Goal: Task Accomplishment & Management: Use online tool/utility

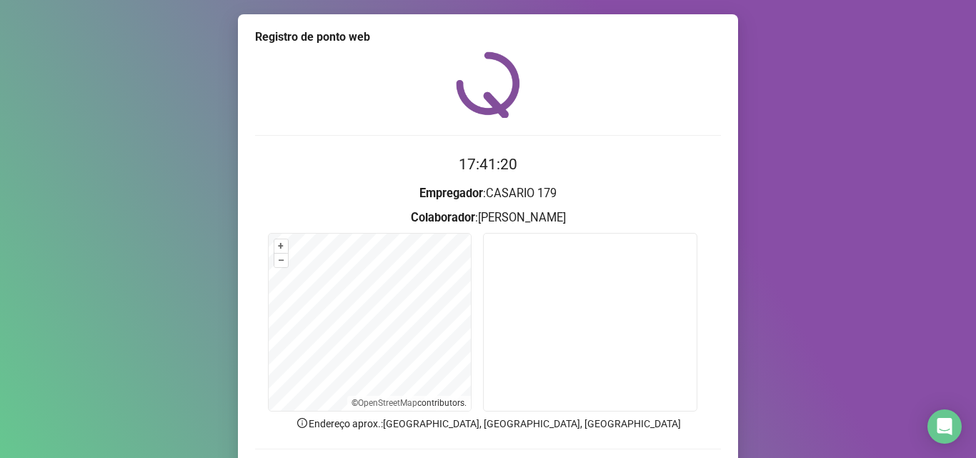
scroll to position [100, 0]
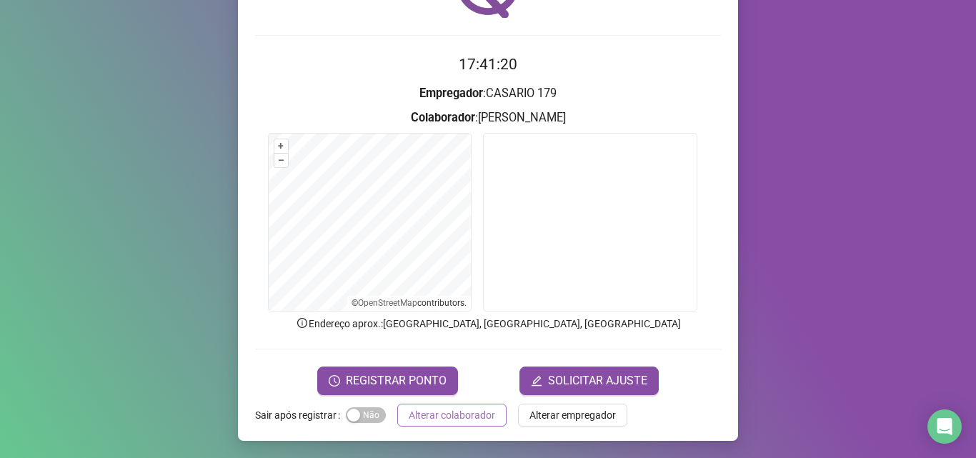
click at [453, 414] on span "Alterar colaborador" at bounding box center [452, 415] width 86 height 16
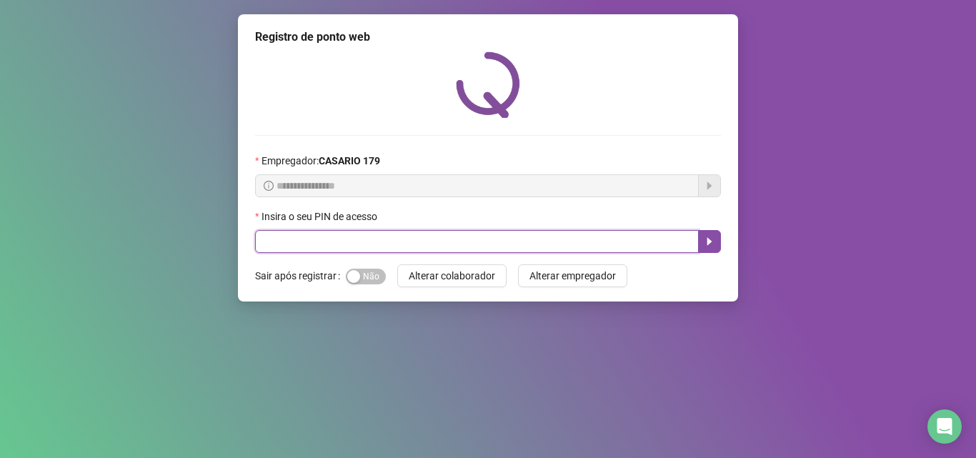
click at [486, 246] on input "text" at bounding box center [477, 241] width 444 height 23
type input "*****"
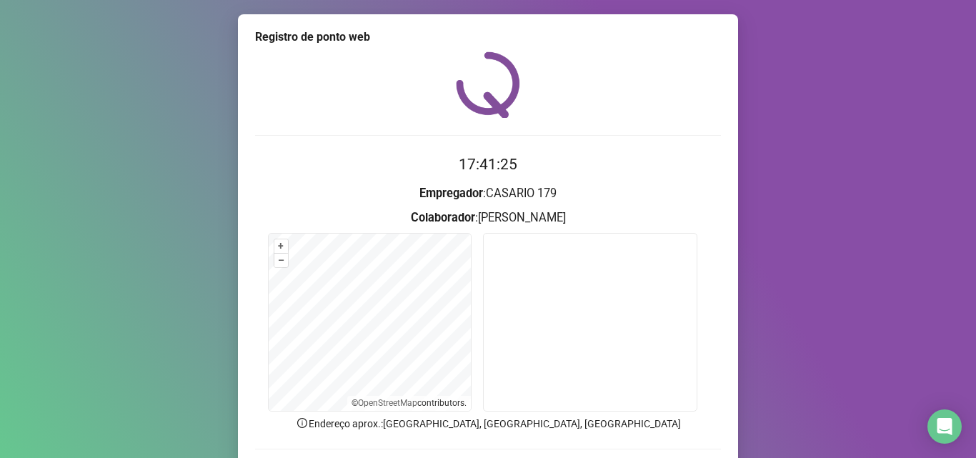
scroll to position [35, 0]
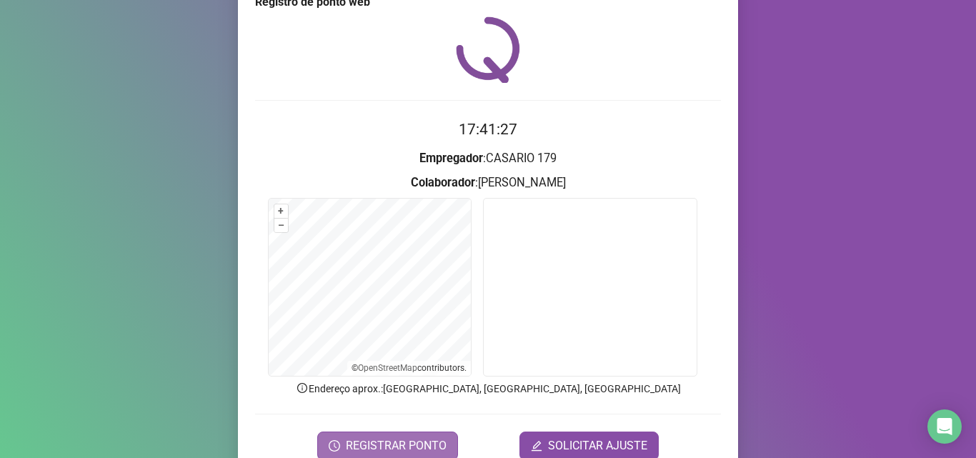
click at [436, 443] on span "REGISTRAR PONTO" at bounding box center [396, 445] width 101 height 17
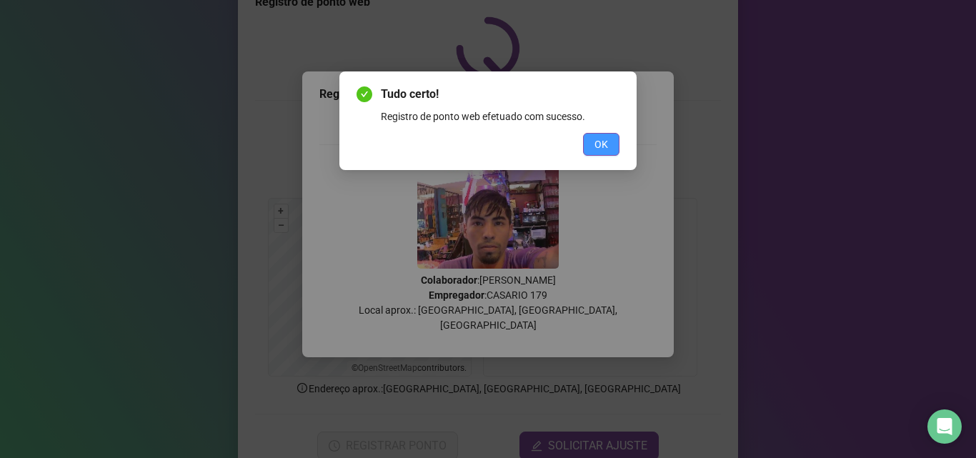
click at [596, 150] on span "OK" at bounding box center [601, 144] width 14 height 16
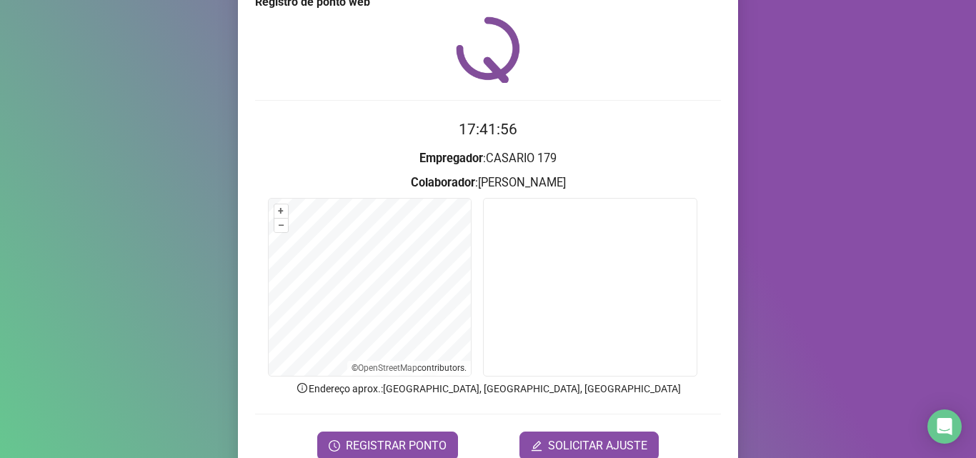
scroll to position [100, 0]
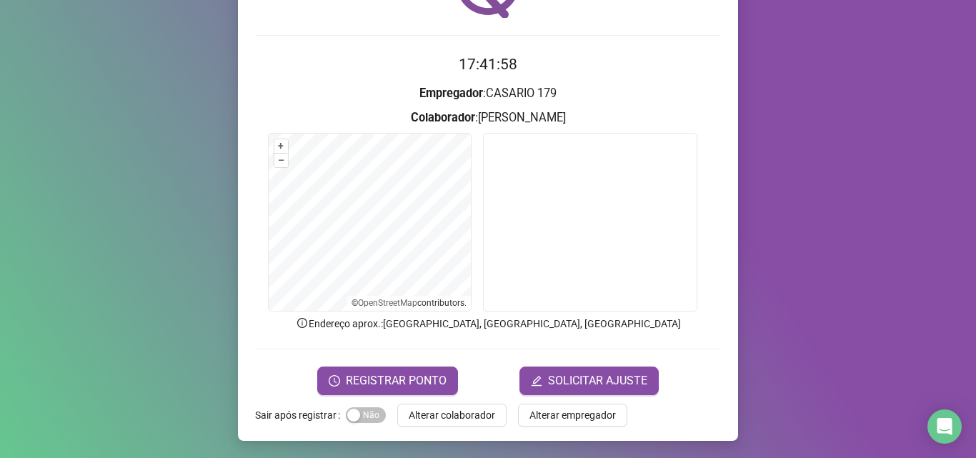
click at [426, 413] on span "Alterar colaborador" at bounding box center [452, 415] width 86 height 16
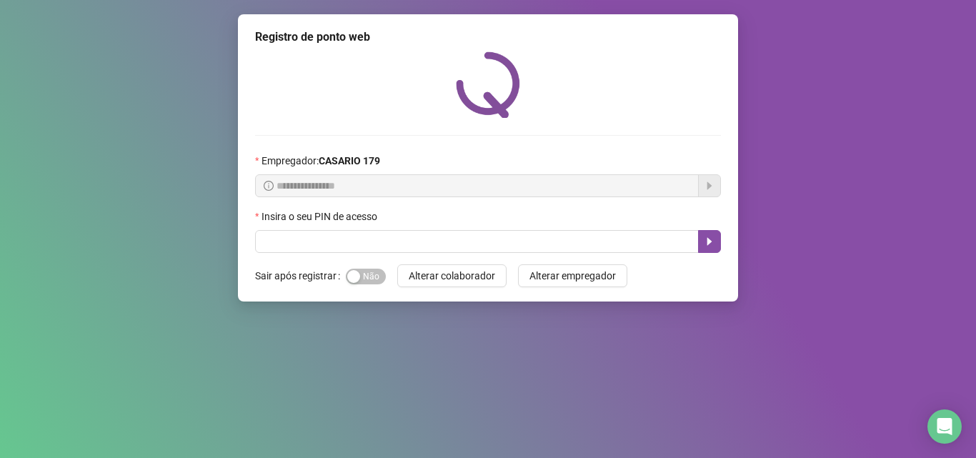
scroll to position [0, 0]
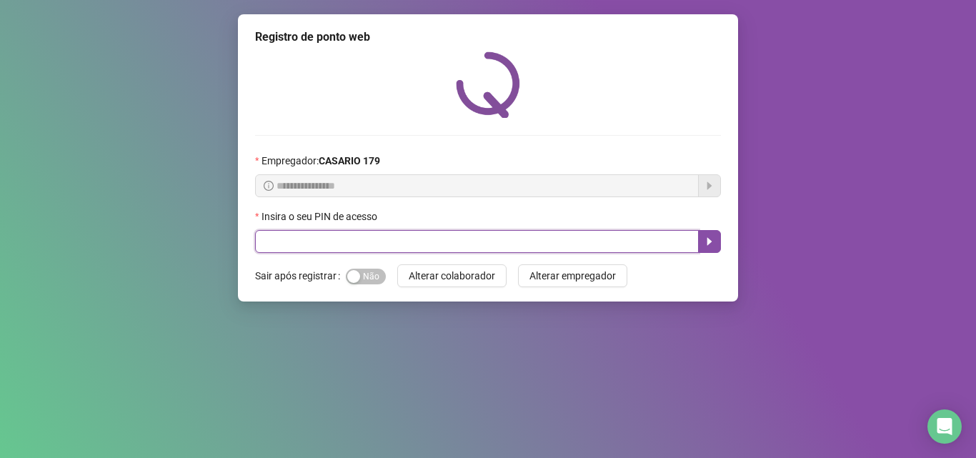
click at [276, 249] on input "text" at bounding box center [477, 241] width 444 height 23
type input "*****"
click at [706, 242] on icon "caret-right" at bounding box center [709, 241] width 11 height 11
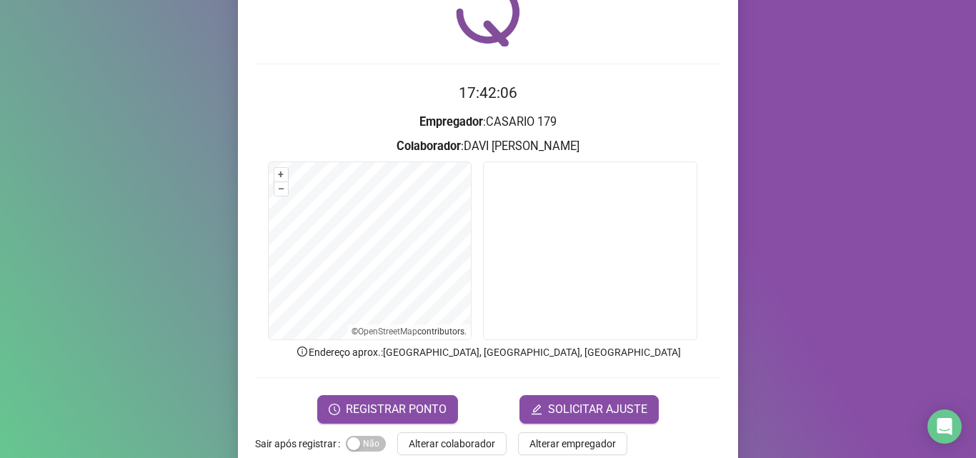
scroll to position [100, 0]
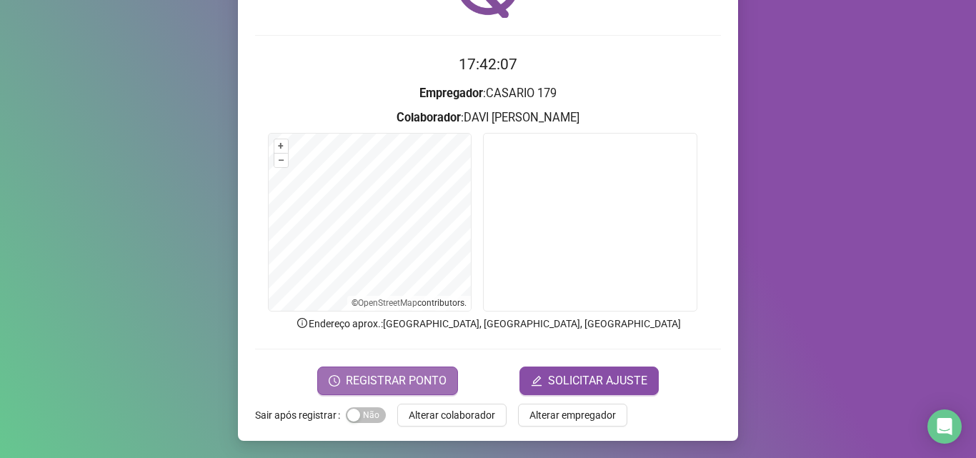
click at [421, 376] on span "REGISTRAR PONTO" at bounding box center [396, 380] width 101 height 17
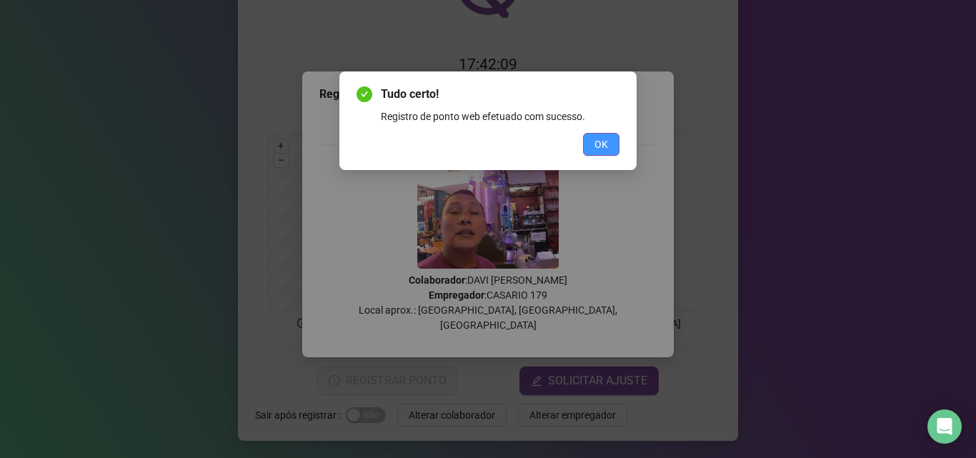
click at [598, 146] on span "OK" at bounding box center [601, 144] width 14 height 16
